Goal: Navigation & Orientation: Find specific page/section

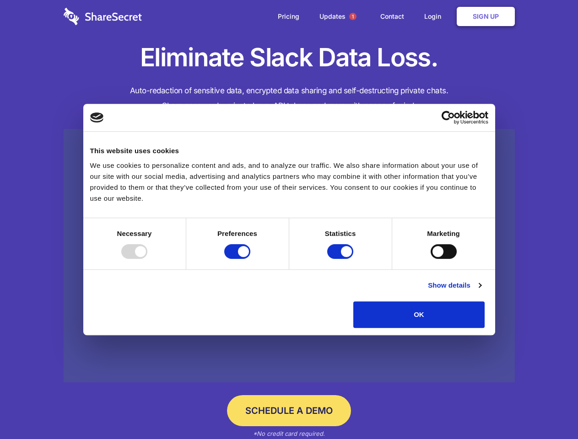
click at [147, 259] on div at bounding box center [134, 251] width 26 height 15
click at [250, 259] on input "Preferences" at bounding box center [237, 251] width 26 height 15
checkbox input "false"
click at [341, 259] on input "Statistics" at bounding box center [340, 251] width 26 height 15
checkbox input "false"
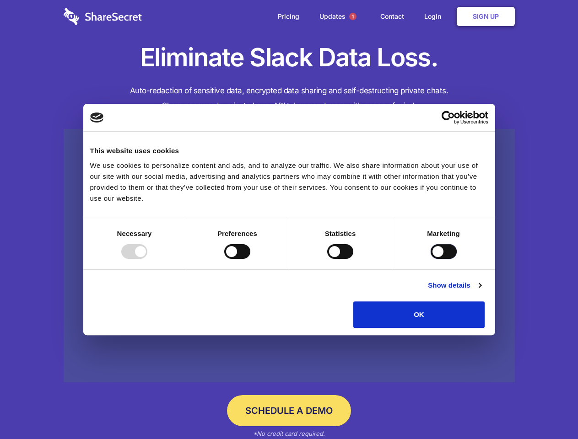
click at [430, 259] on input "Marketing" at bounding box center [443, 251] width 26 height 15
checkbox input "true"
click at [481, 291] on link "Show details" at bounding box center [454, 285] width 53 height 11
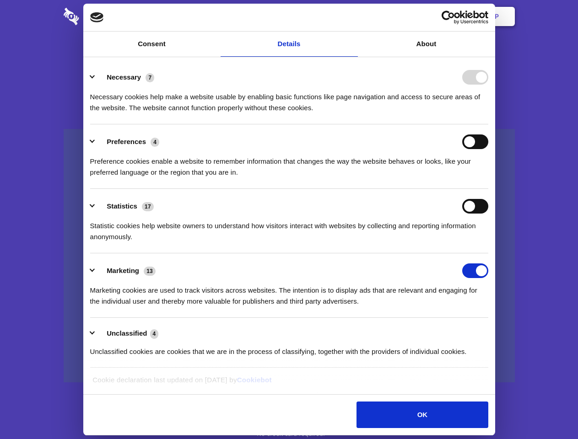
click at [488, 124] on li "Necessary 7 Necessary cookies help make a website usable by enabling basic func…" at bounding box center [289, 92] width 398 height 64
click at [352, 16] on span "1" at bounding box center [352, 16] width 7 height 7
